Goal: Task Accomplishment & Management: Manage account settings

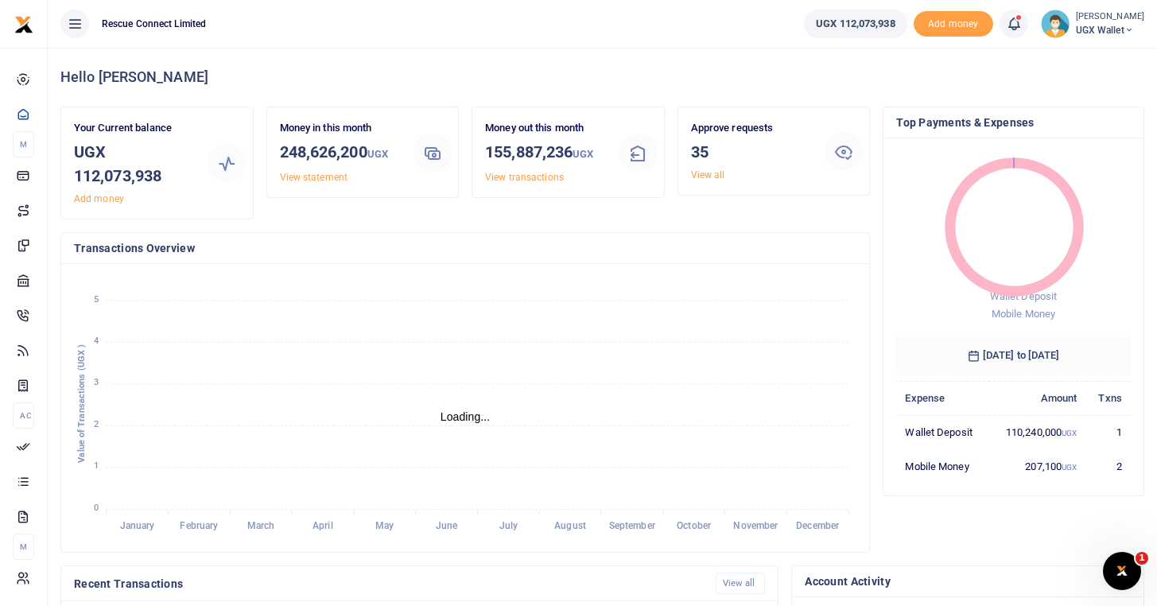
click at [559, 397] on icon "January January February February March March April April May May June June Jul…" at bounding box center [465, 408] width 783 height 262
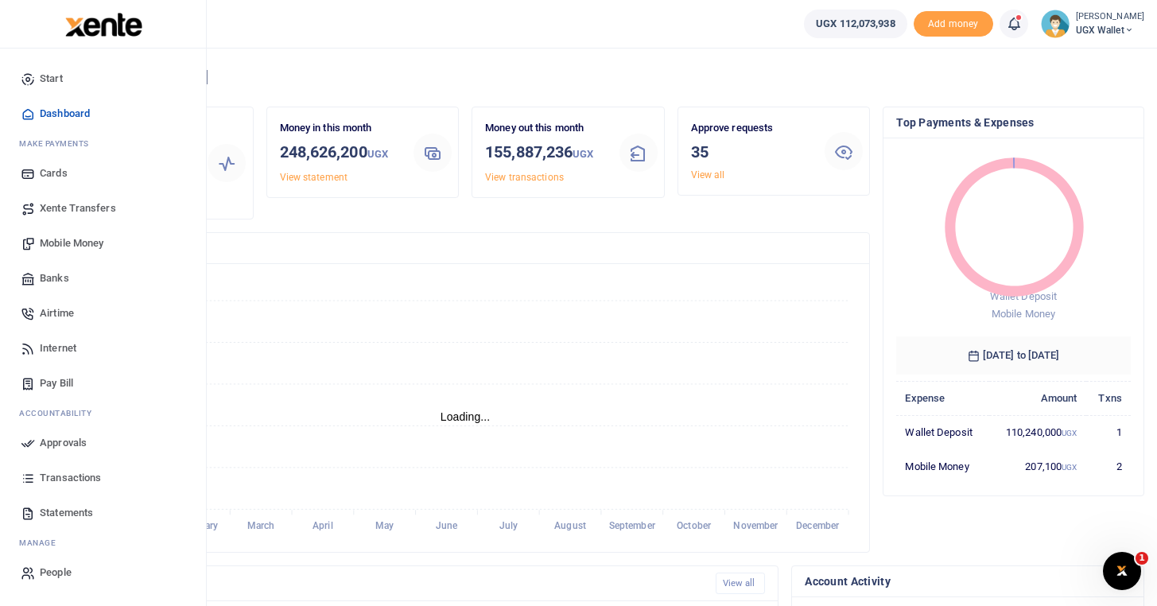
click at [50, 437] on span "Approvals" at bounding box center [63, 443] width 47 height 16
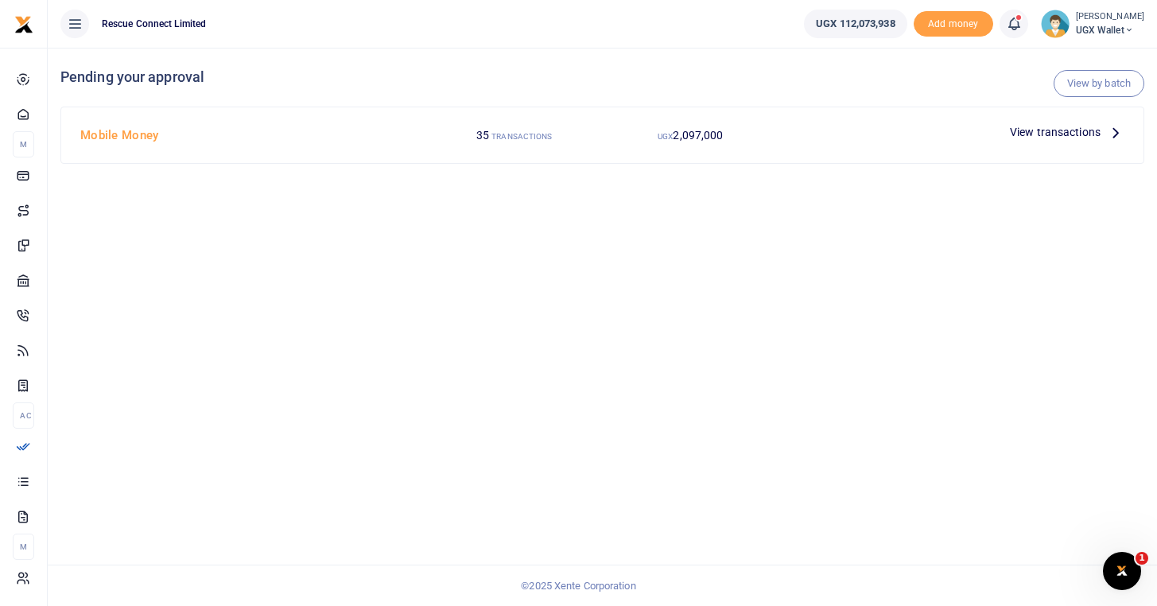
click at [1114, 133] on icon at bounding box center [1115, 131] width 17 height 17
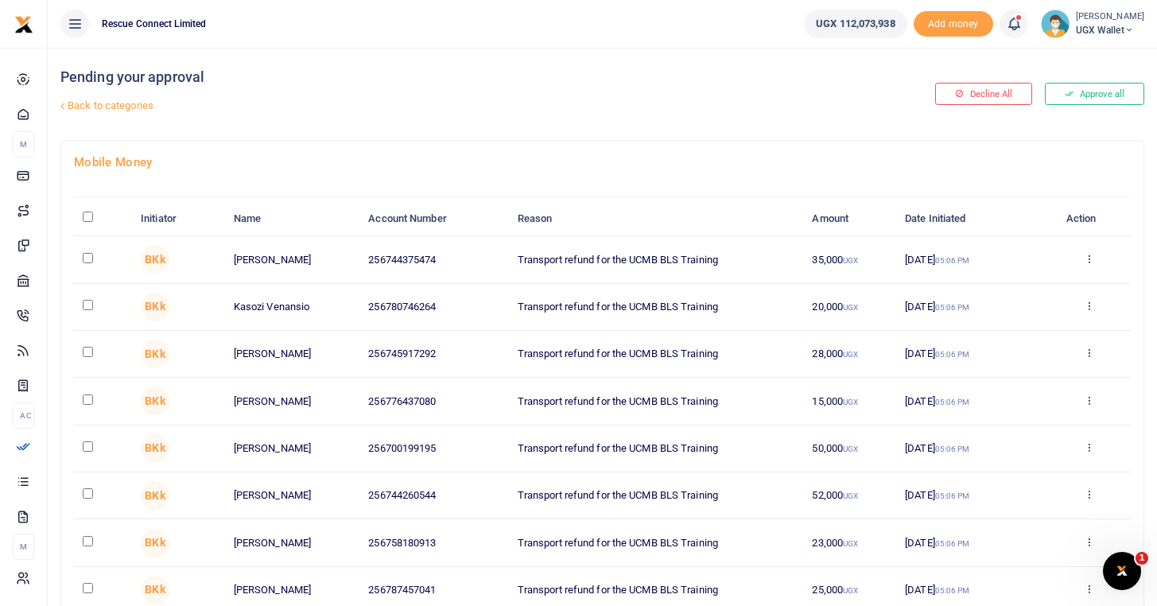
click at [87, 212] on input "\a \a : activate to sort column descending" at bounding box center [88, 217] width 10 height 10
checkbox input "true"
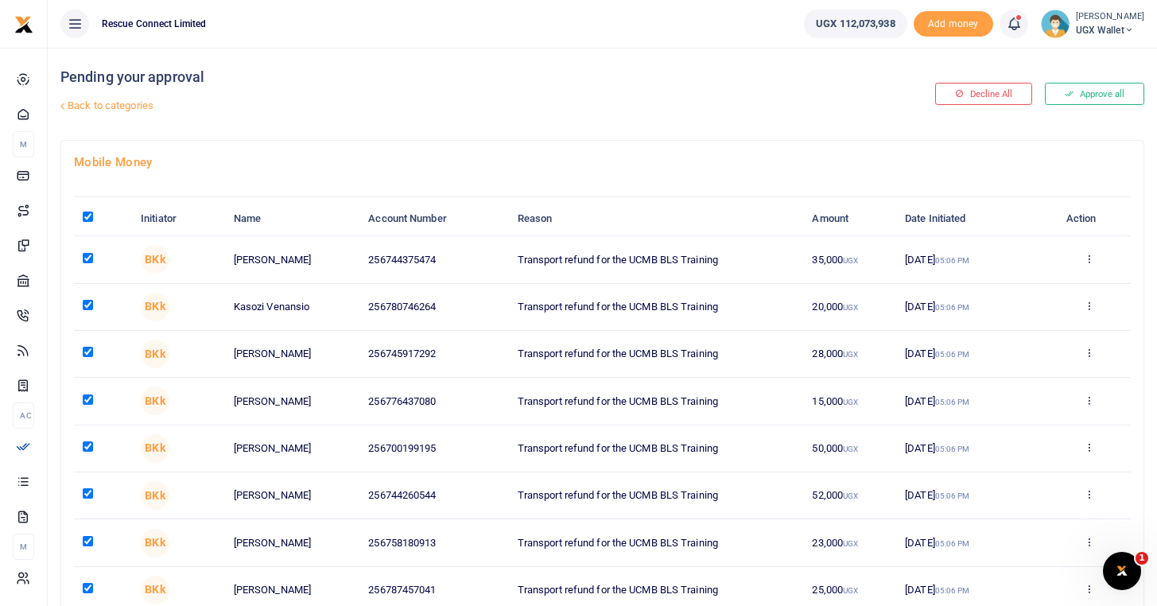
checkbox input "true"
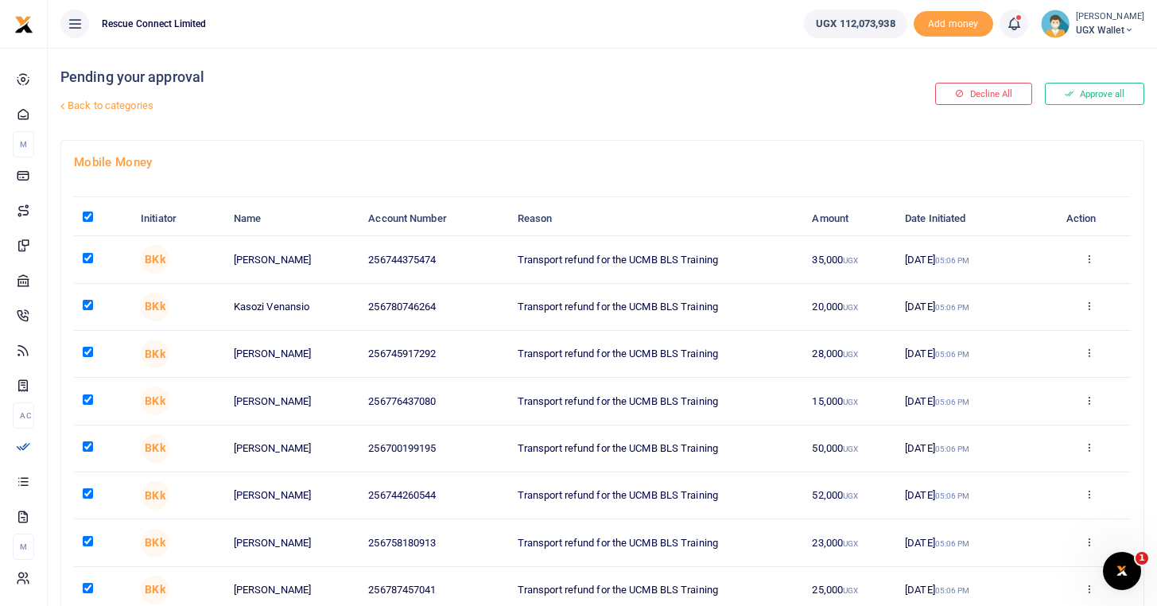
checkbox input "true"
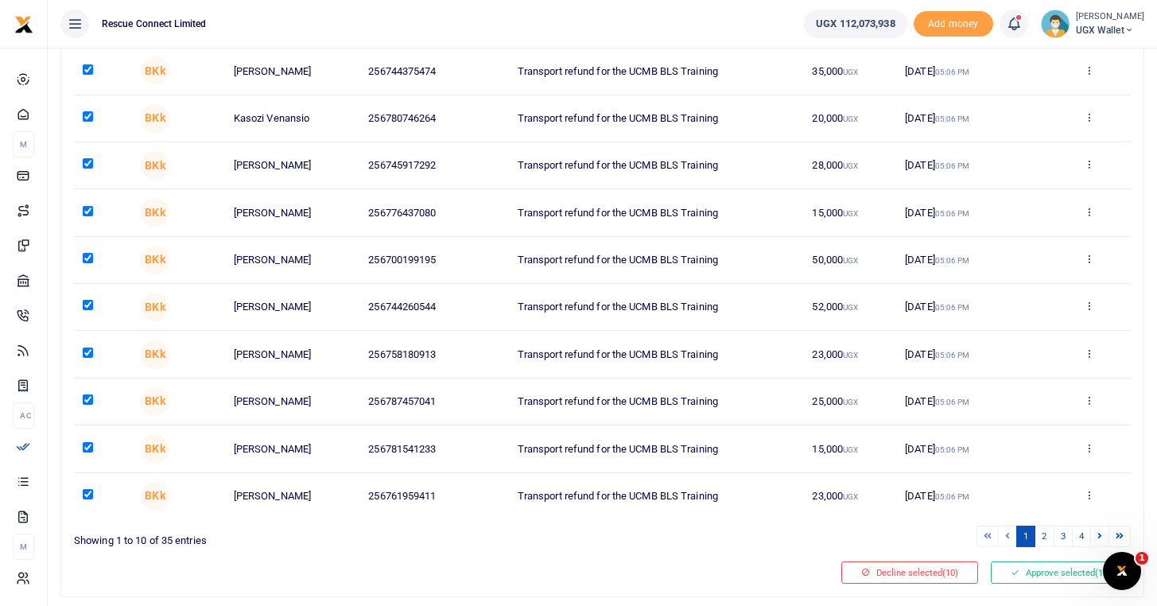
scroll to position [233, 0]
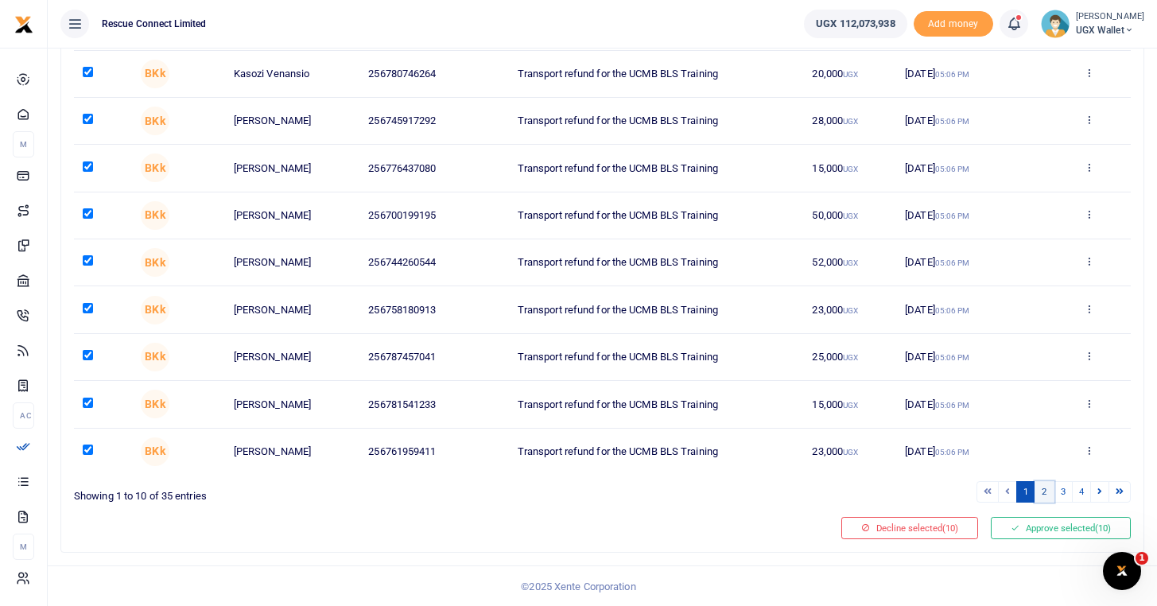
click at [1045, 496] on link "2" at bounding box center [1044, 491] width 19 height 21
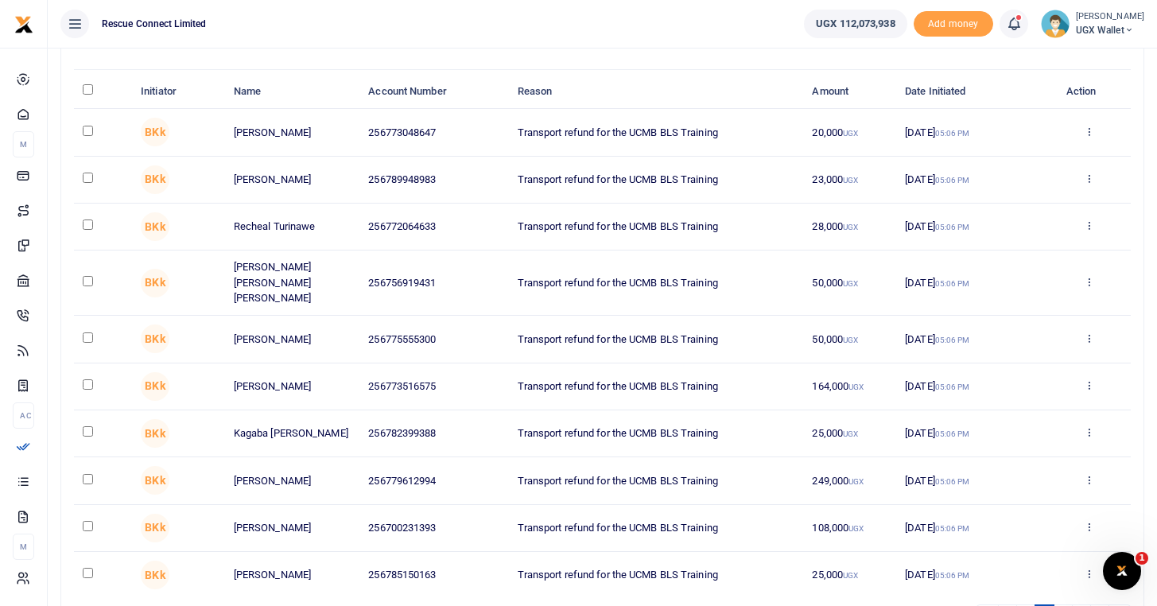
scroll to position [62, 0]
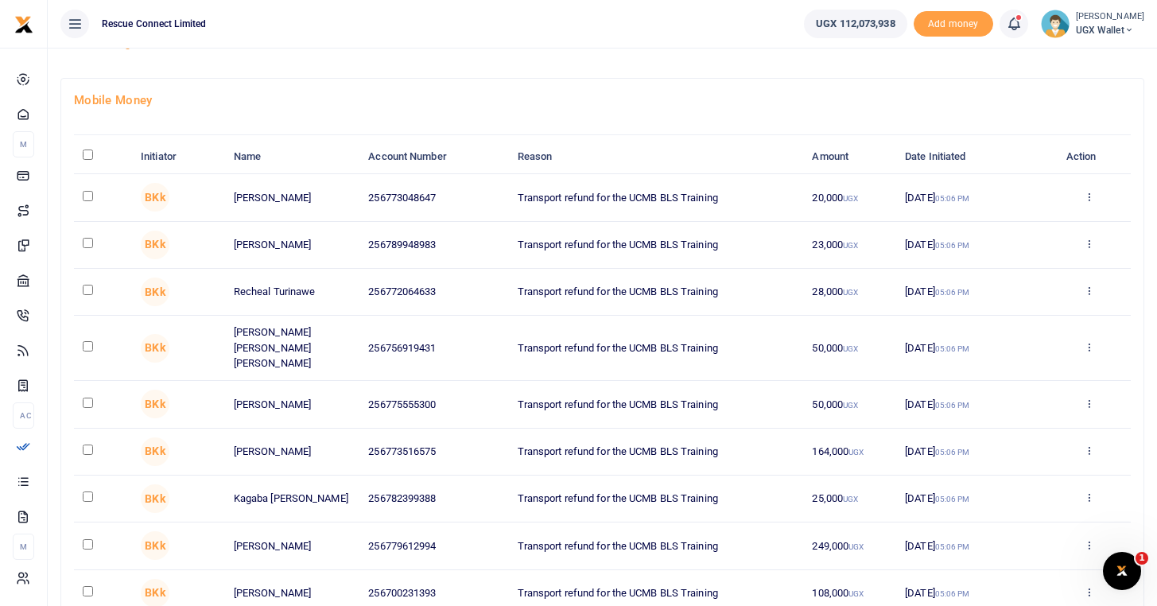
click at [84, 161] on th "\a \a : activate to sort column descending" at bounding box center [103, 157] width 58 height 34
click at [84, 158] on input "\a \a : activate to sort column descending" at bounding box center [88, 155] width 10 height 10
checkbox input "true"
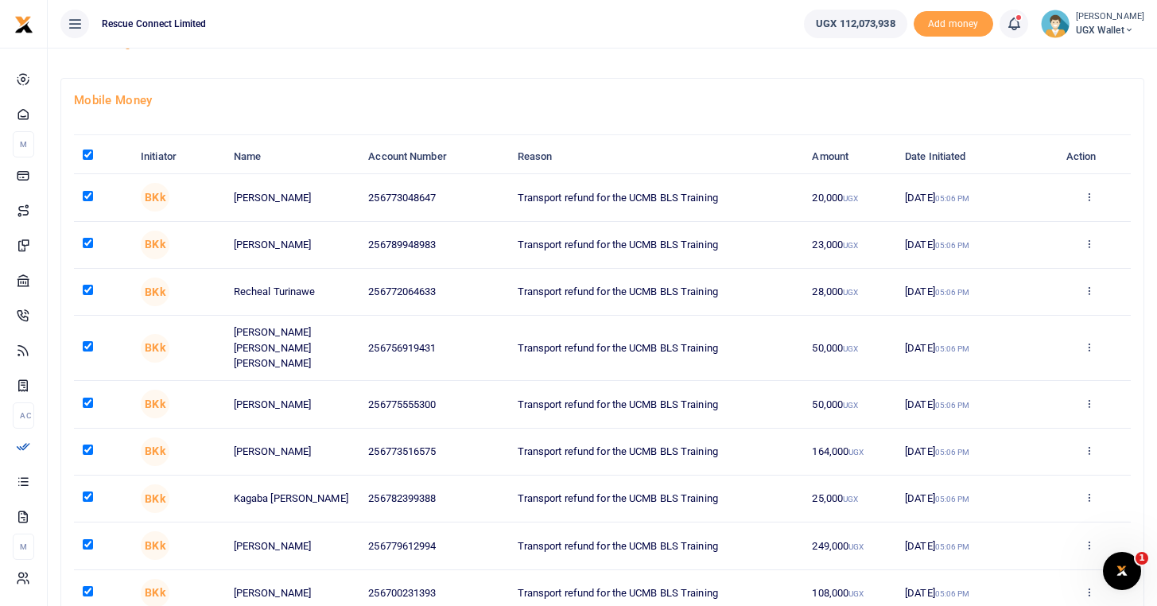
checkbox input "true"
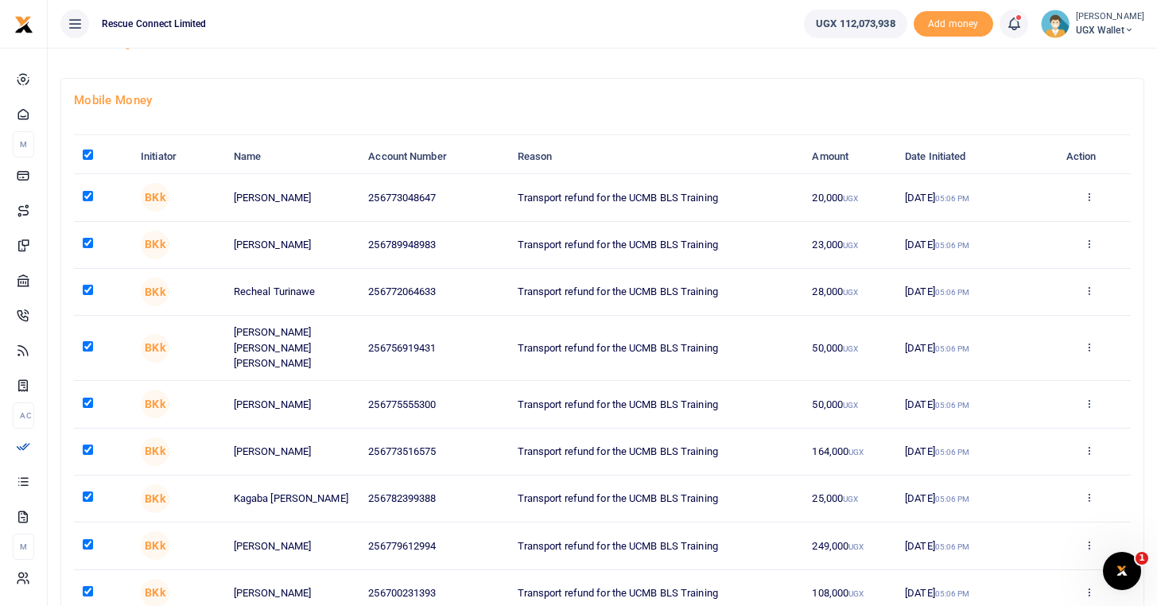
checkbox input "true"
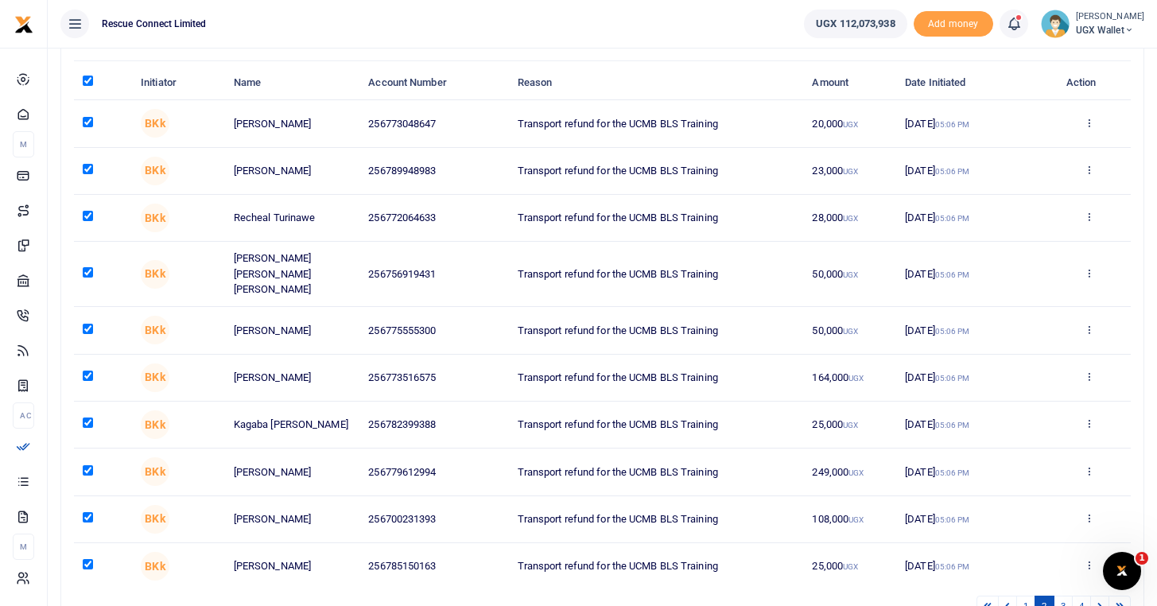
scroll to position [235, 0]
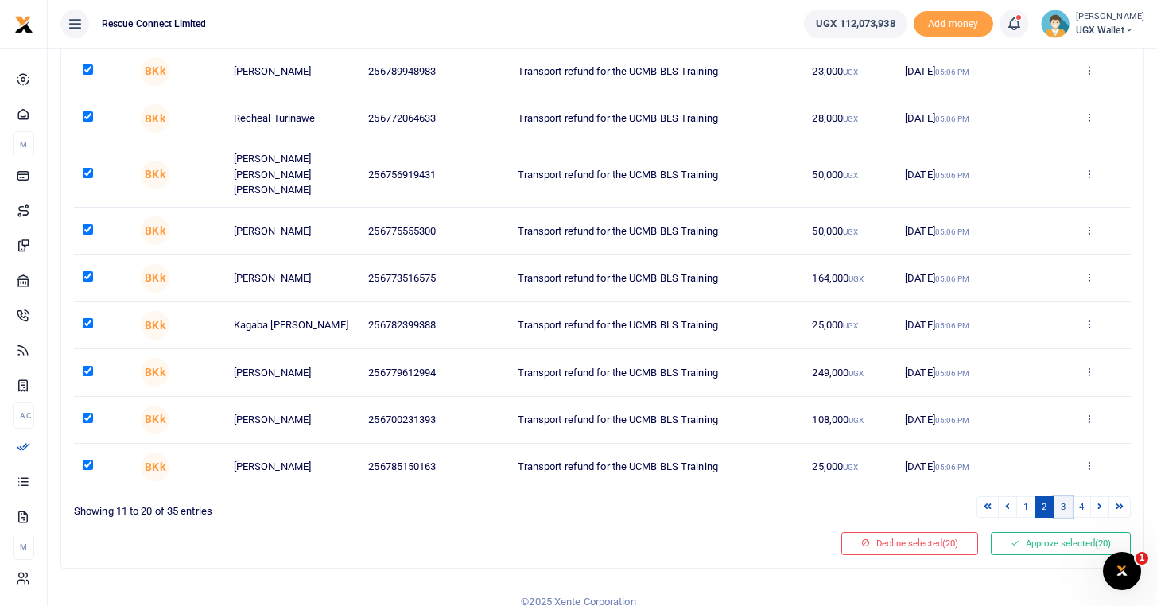
click at [1060, 496] on link "3" at bounding box center [1063, 506] width 19 height 21
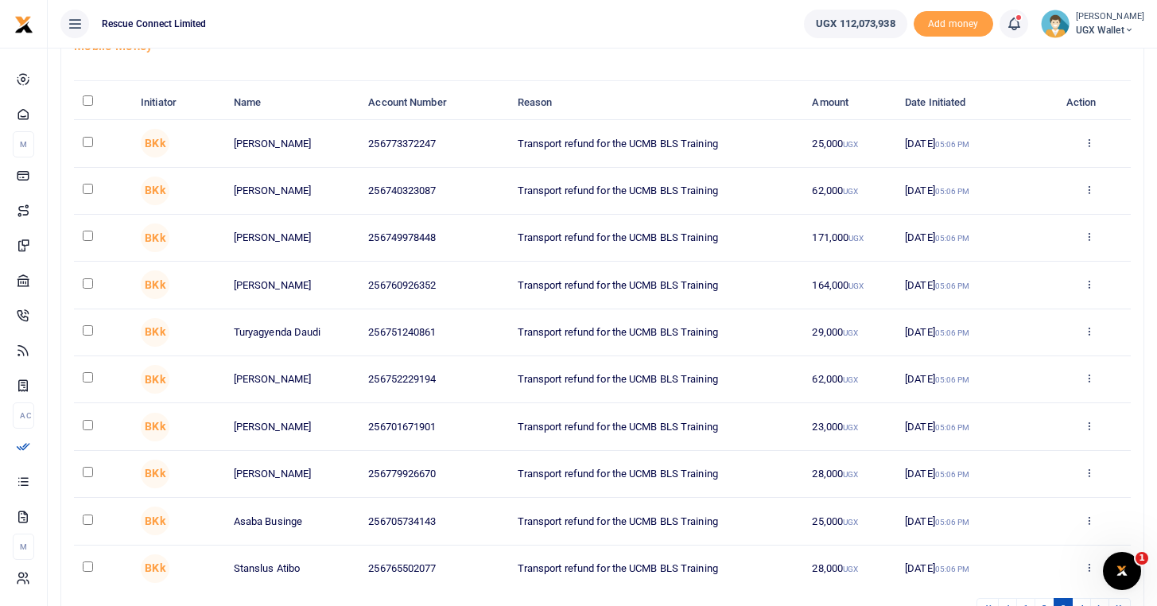
scroll to position [76, 0]
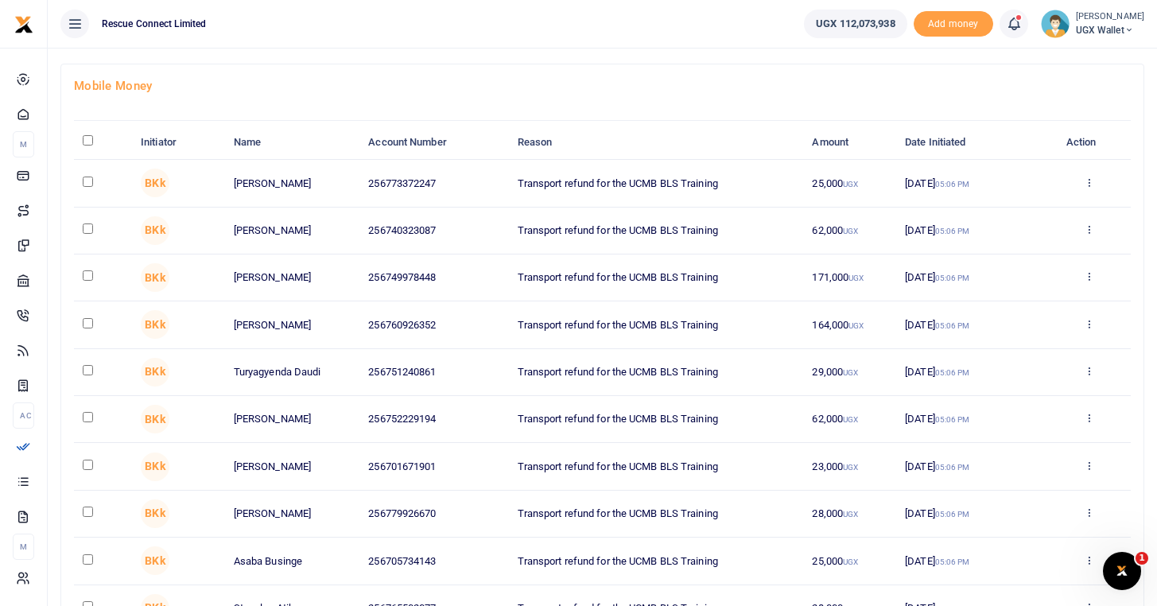
click at [83, 139] on input "\a \a : activate to sort column descending" at bounding box center [88, 140] width 10 height 10
checkbox input "true"
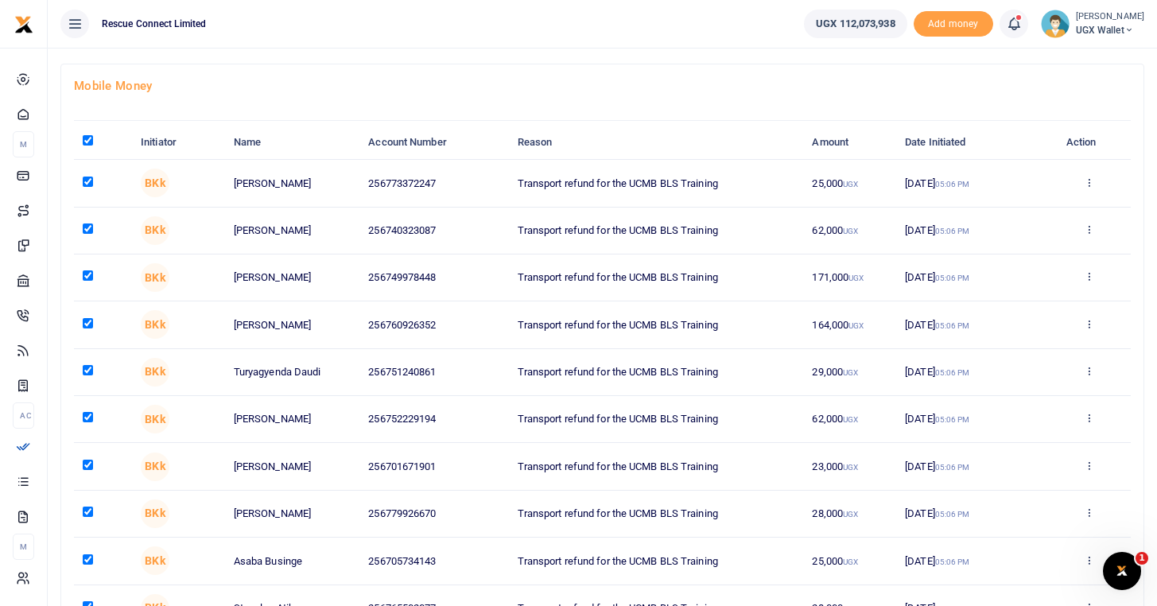
checkbox input "true"
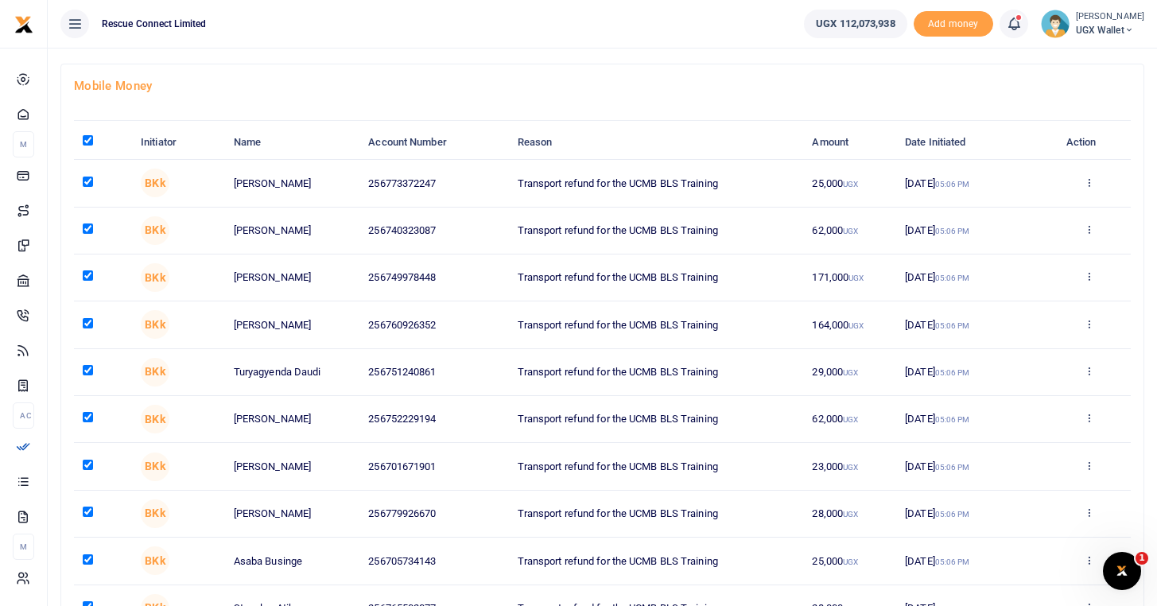
checkbox input "true"
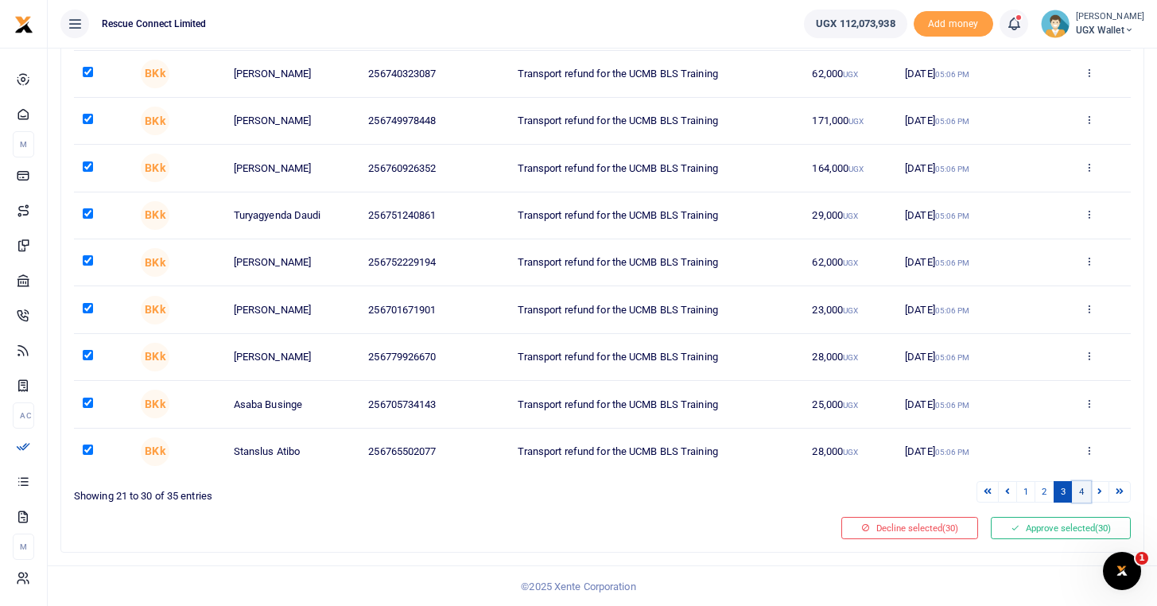
click at [1084, 494] on link "4" at bounding box center [1081, 491] width 19 height 21
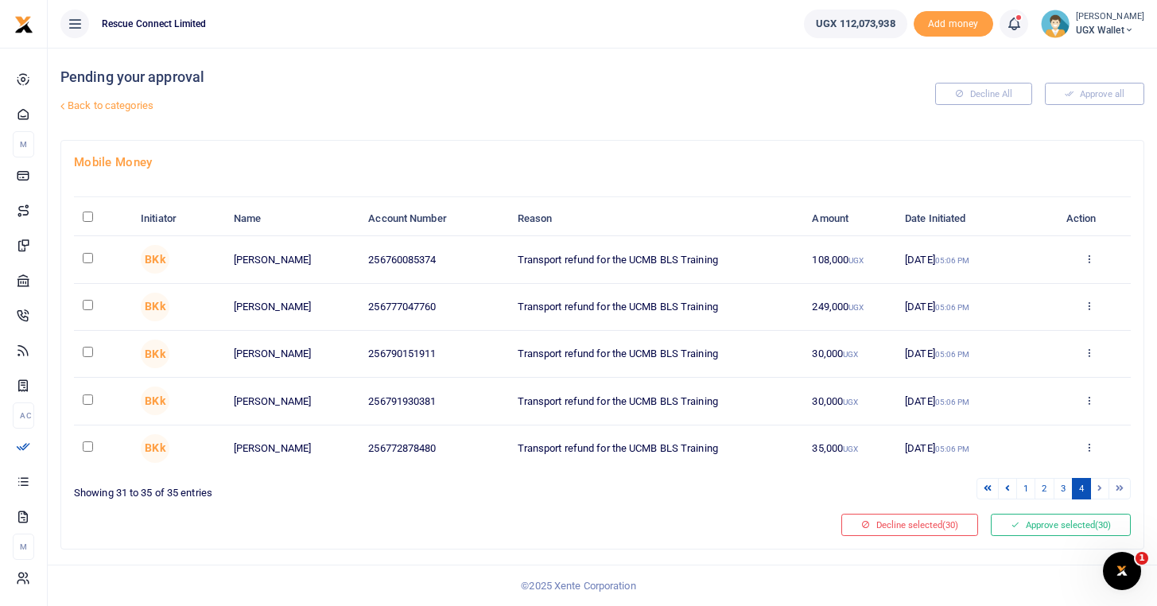
scroll to position [0, 0]
click at [88, 215] on input "\a \a : activate to sort column descending" at bounding box center [88, 217] width 10 height 10
checkbox input "true"
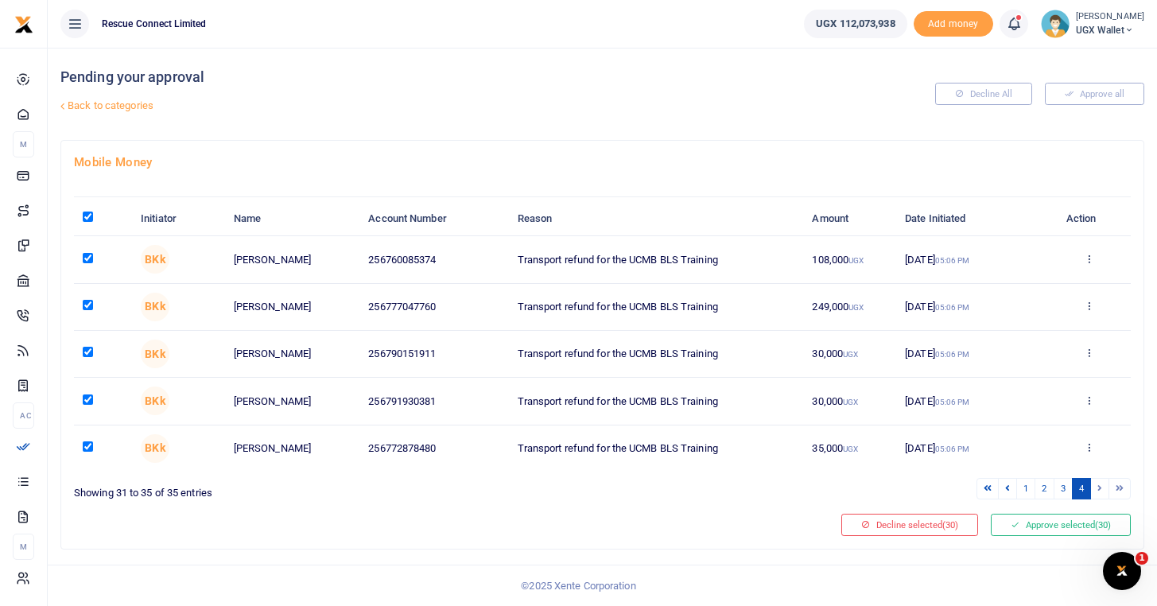
checkbox input "true"
click at [1025, 525] on button "Approve selected (35)" at bounding box center [1061, 525] width 140 height 22
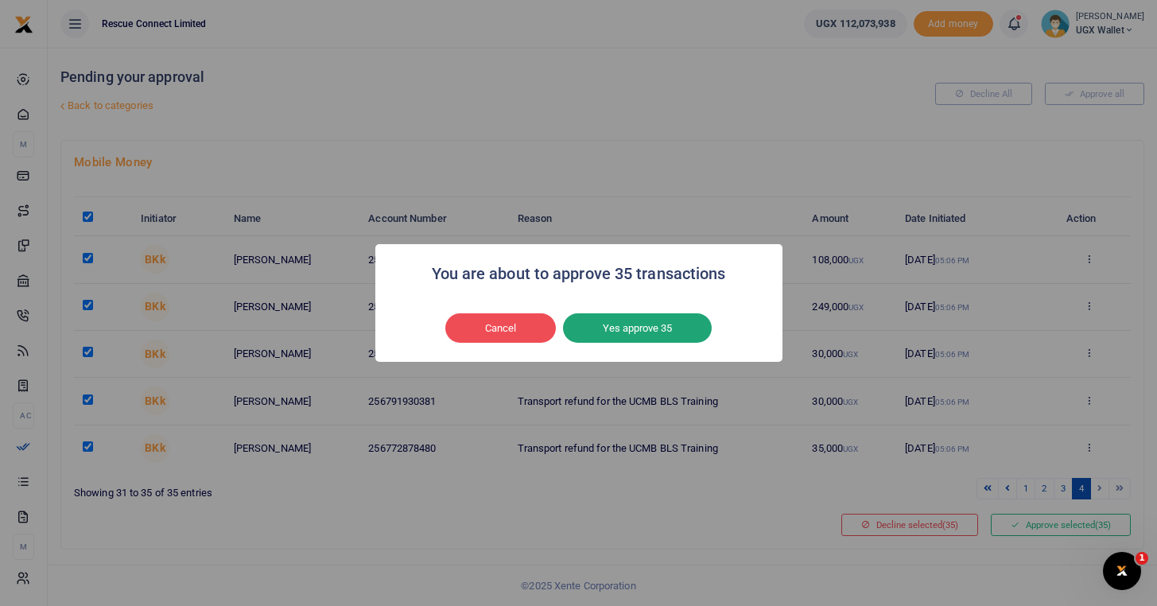
click at [658, 321] on button "Yes approve 35" at bounding box center [637, 328] width 149 height 30
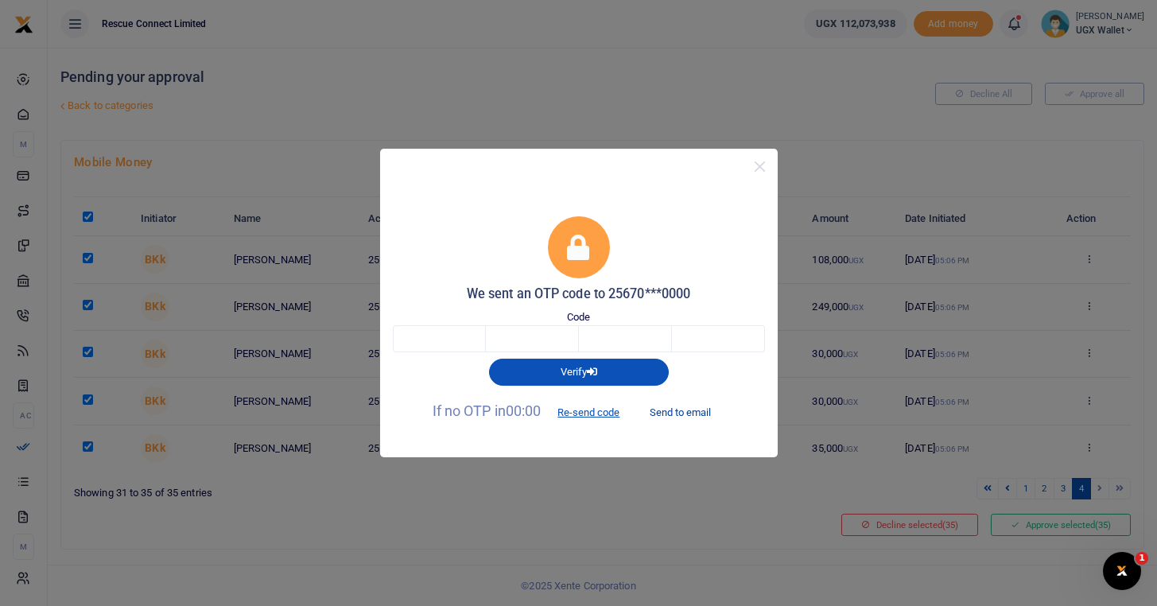
click at [678, 414] on button "Send to email" at bounding box center [680, 411] width 88 height 27
click at [437, 347] on input "text" at bounding box center [439, 338] width 93 height 27
type input "5"
type input "0"
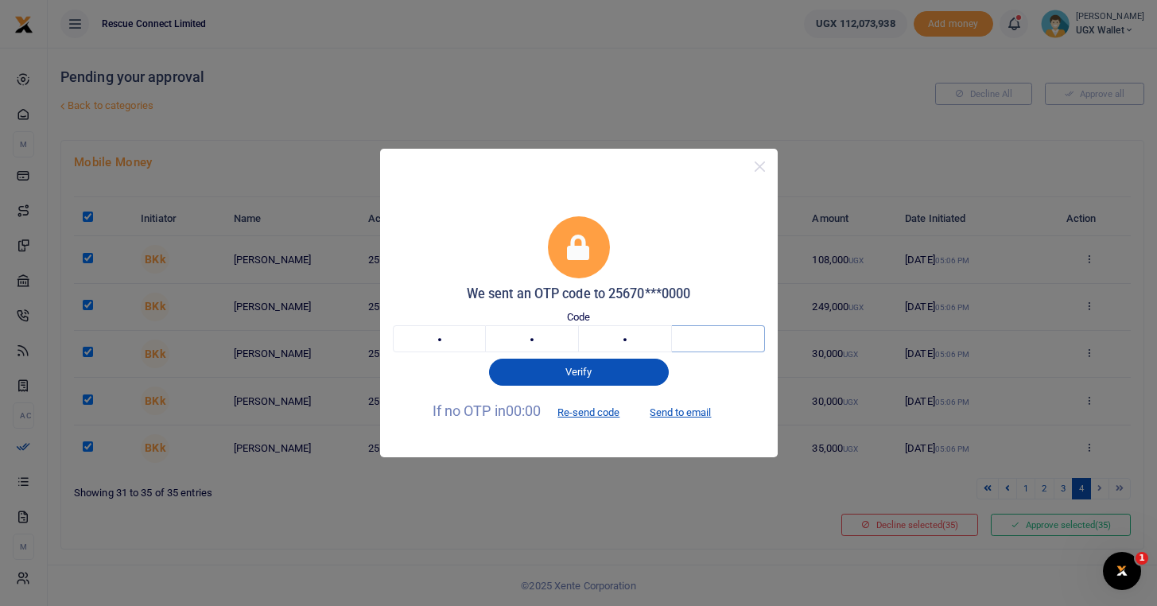
type input "7"
